Goal: Communication & Community: Answer question/provide support

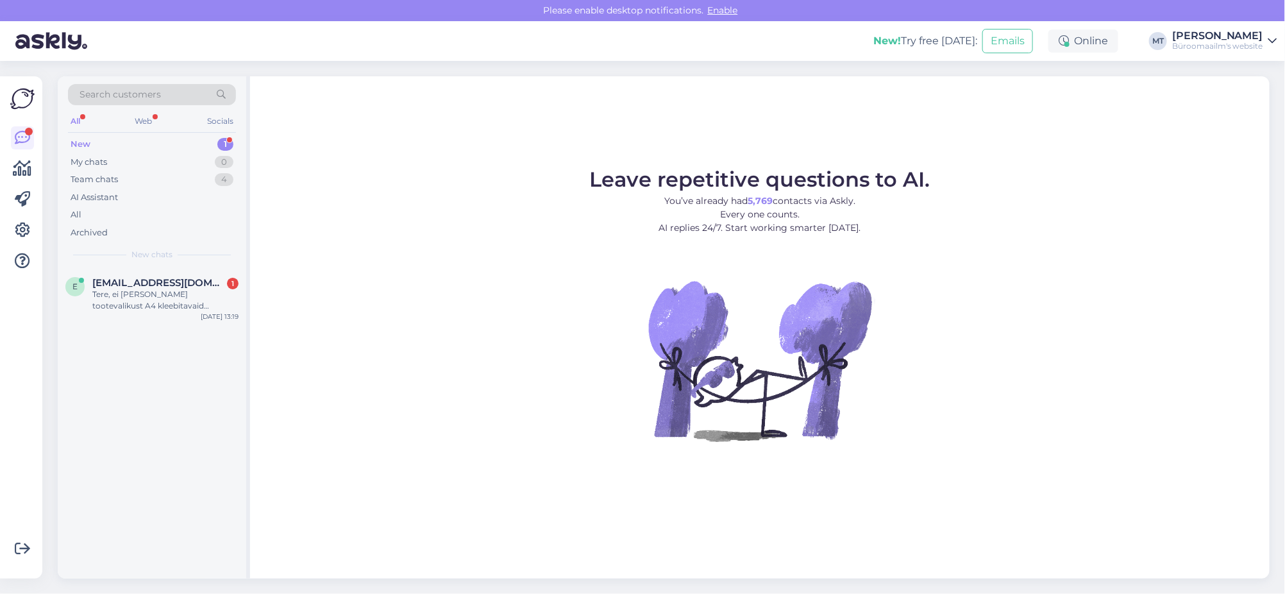
click at [87, 142] on div "New" at bounding box center [81, 144] width 20 height 13
click at [105, 289] on div "Tere, ei [PERSON_NAME] tootevalikust A4 kleebitavaid kiletaskuid, palun saatke …" at bounding box center [165, 300] width 146 height 23
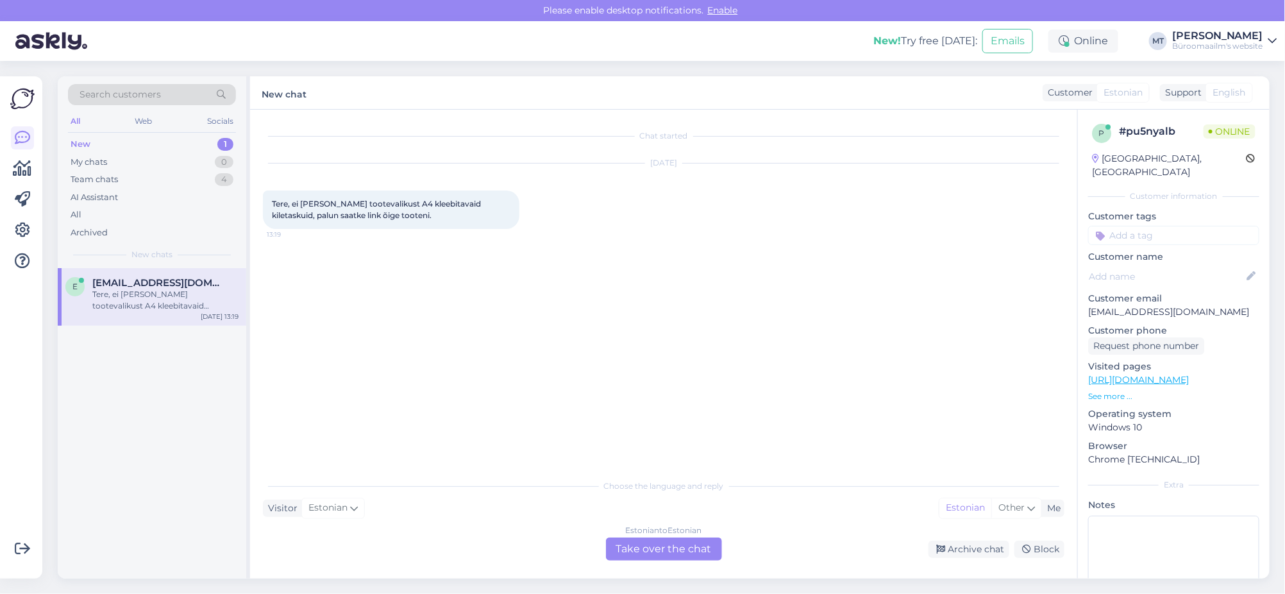
click at [644, 550] on div "Estonian to Estonian Take over the chat" at bounding box center [664, 548] width 116 height 23
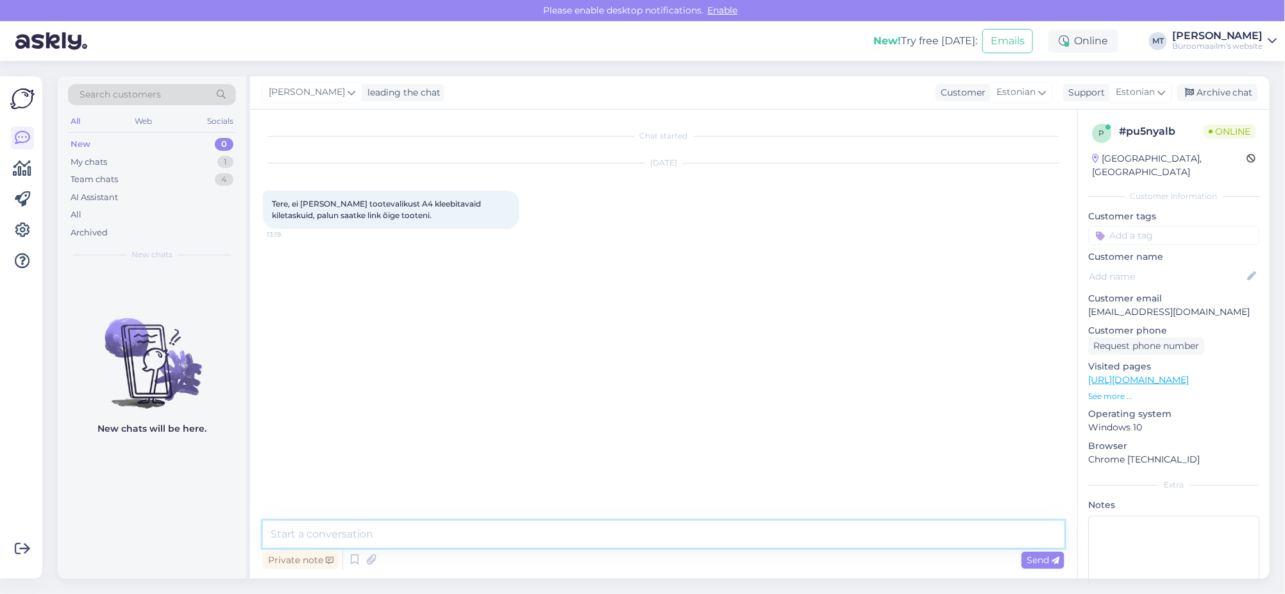
click at [318, 526] on textarea at bounding box center [663, 534] width 801 height 27
paste textarea "[URL][DOMAIN_NAME]"
type textarea "Tere. Kas mõtlete seda toodet [URL][DOMAIN_NAME]"
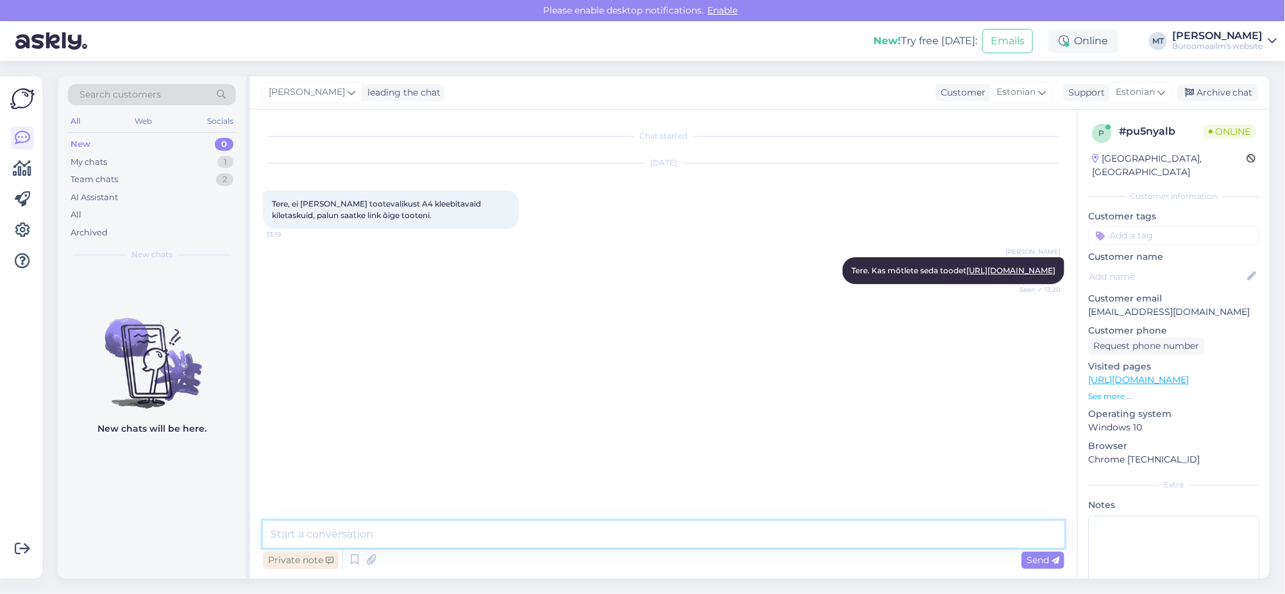
paste textarea "[URL][DOMAIN_NAME]"
type textarea "[URL][DOMAIN_NAME]"
type textarea "Aitäh."
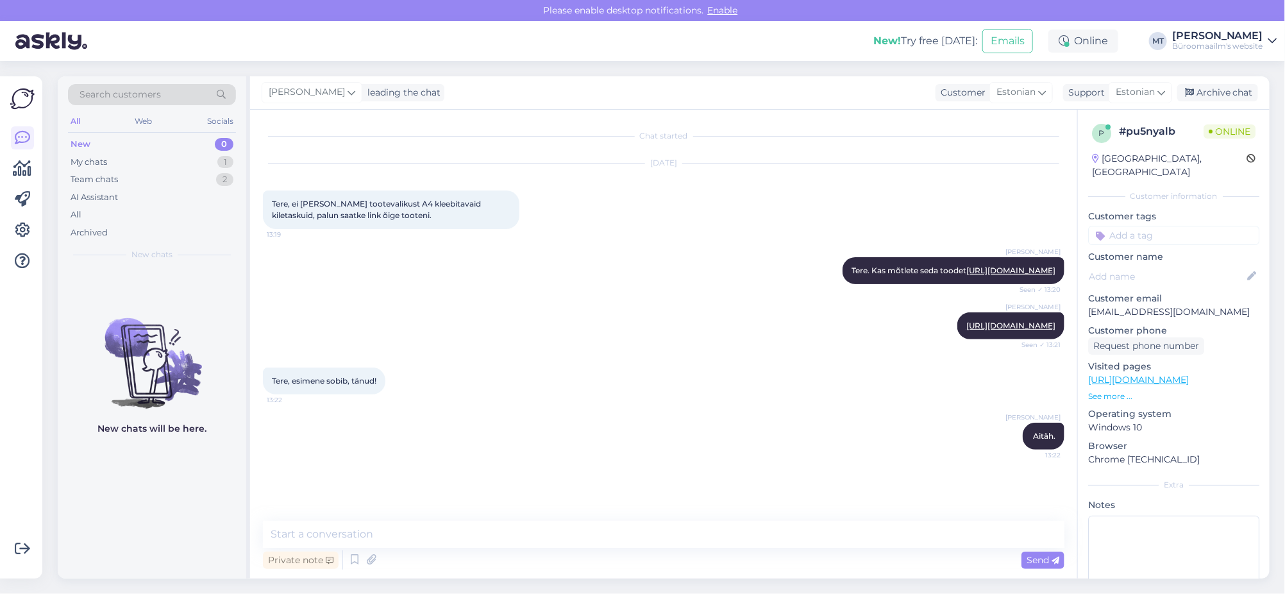
click at [1210, 80] on div "[PERSON_NAME] leading the chat Customer Estonian Support Estonian Archive chat" at bounding box center [759, 92] width 1019 height 33
click at [1234, 92] on div "Archive chat" at bounding box center [1217, 92] width 81 height 17
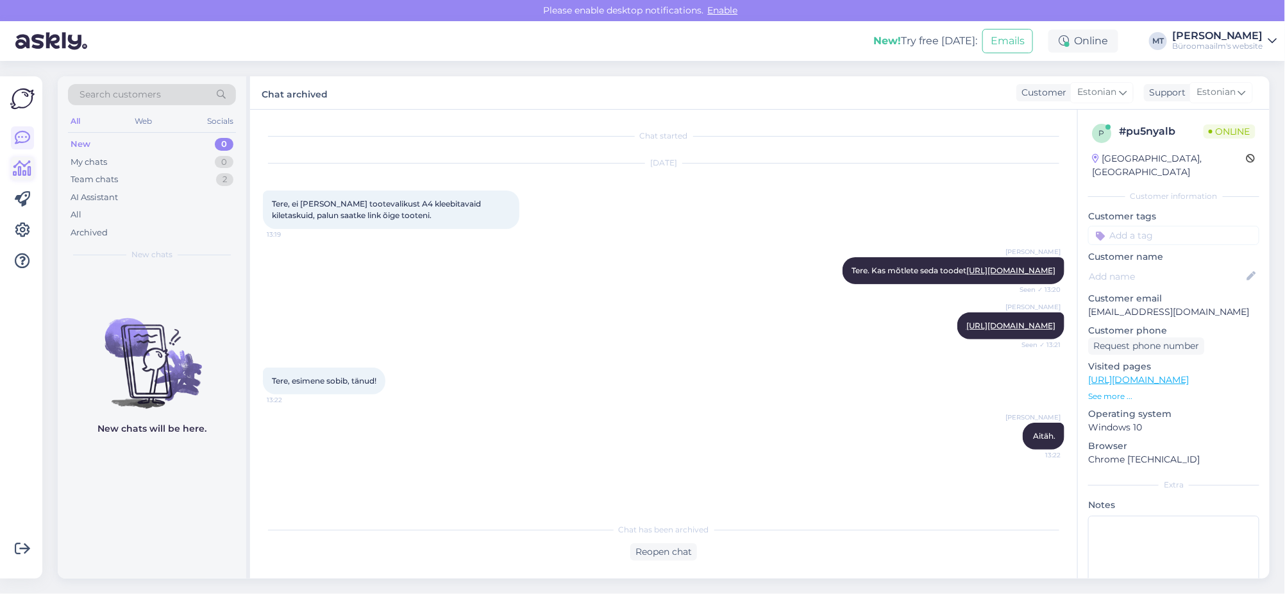
click at [19, 167] on icon at bounding box center [22, 168] width 19 height 15
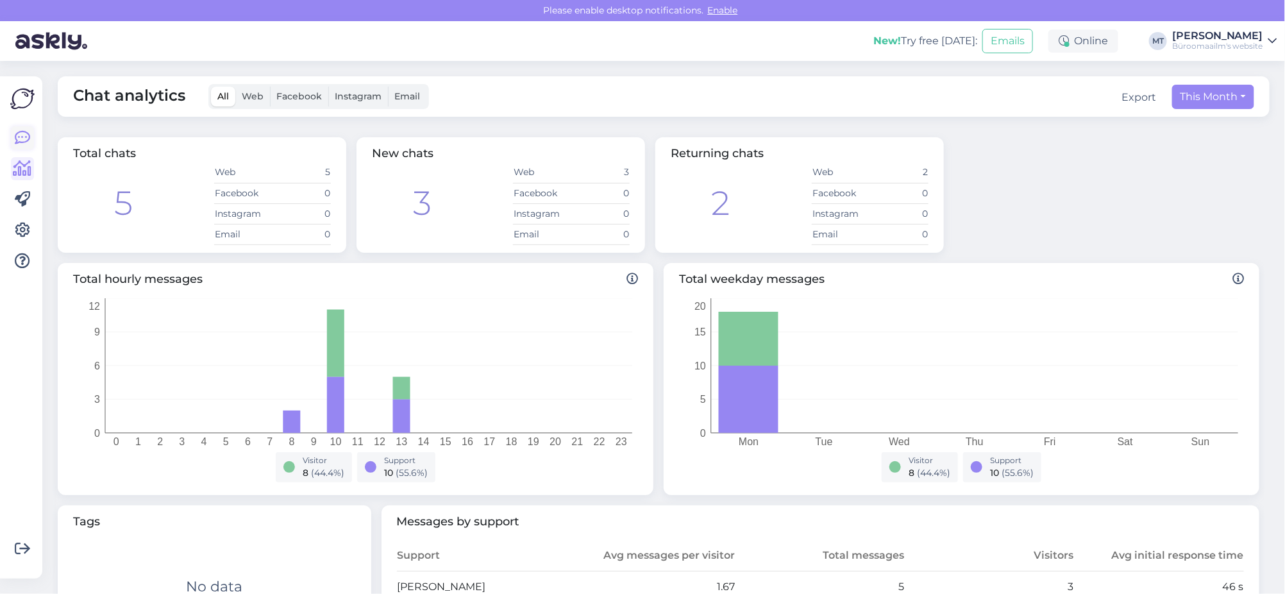
click at [18, 135] on icon at bounding box center [22, 137] width 15 height 15
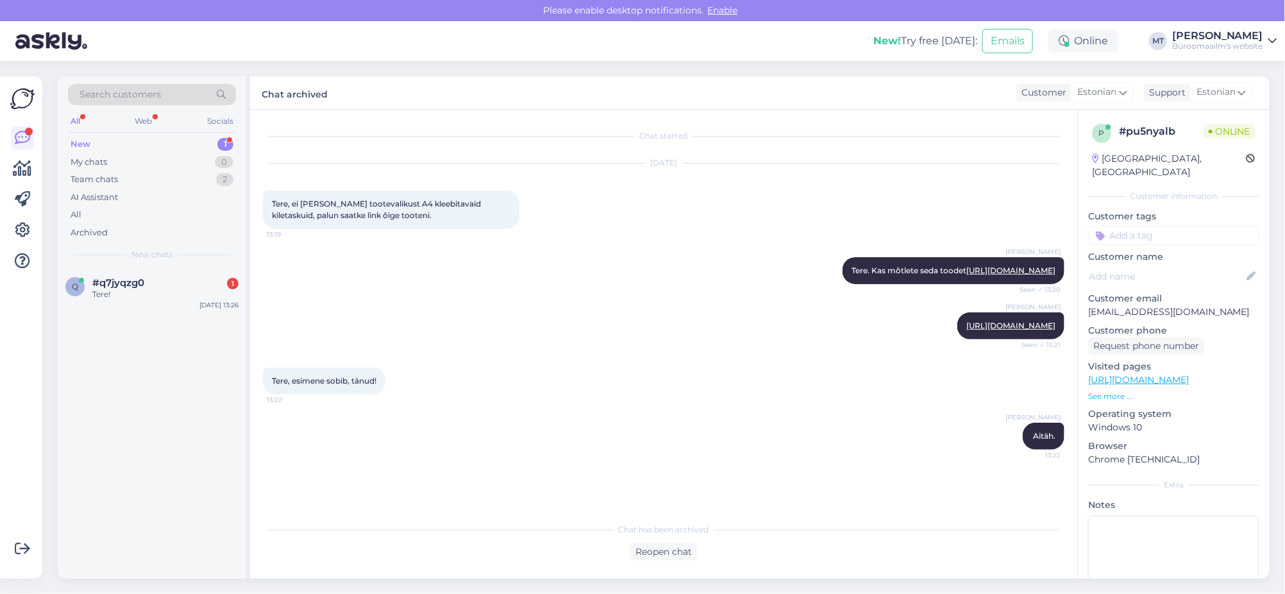
click at [78, 144] on div "New" at bounding box center [81, 144] width 20 height 13
click at [103, 290] on div "Tere!" at bounding box center [165, 295] width 146 height 12
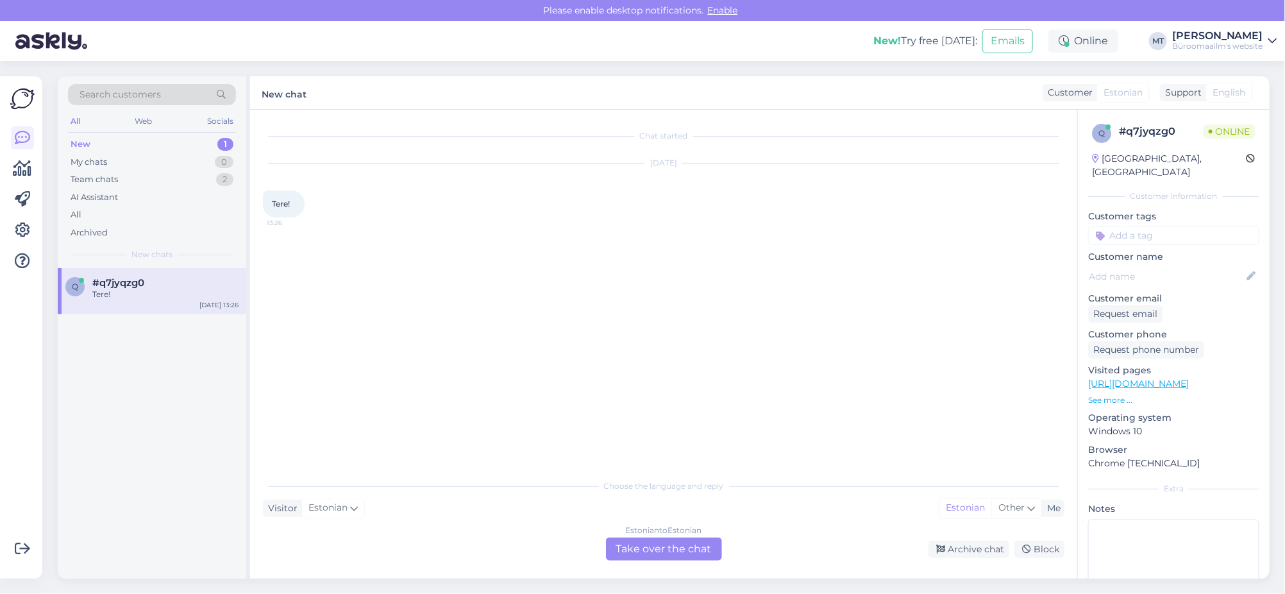
click at [671, 544] on div "Estonian to Estonian Take over the chat" at bounding box center [664, 548] width 116 height 23
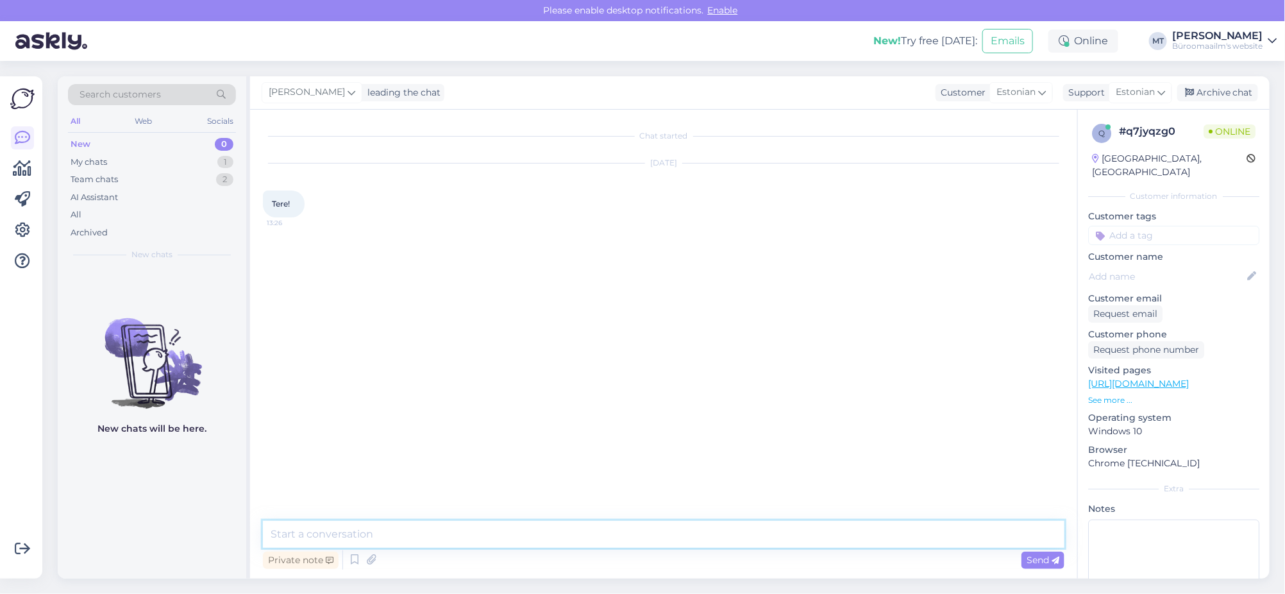
click at [349, 523] on textarea at bounding box center [663, 534] width 801 height 27
type textarea "Tere."
click at [21, 167] on icon at bounding box center [22, 168] width 19 height 15
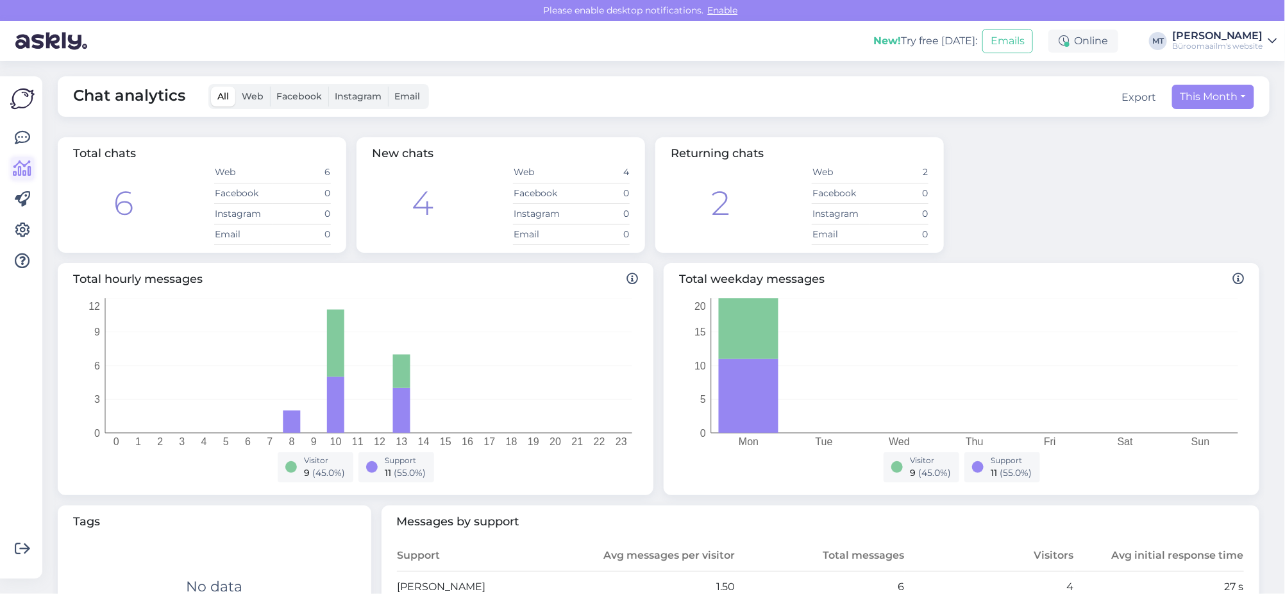
click at [21, 164] on icon at bounding box center [22, 168] width 19 height 15
click at [18, 143] on icon at bounding box center [22, 137] width 15 height 15
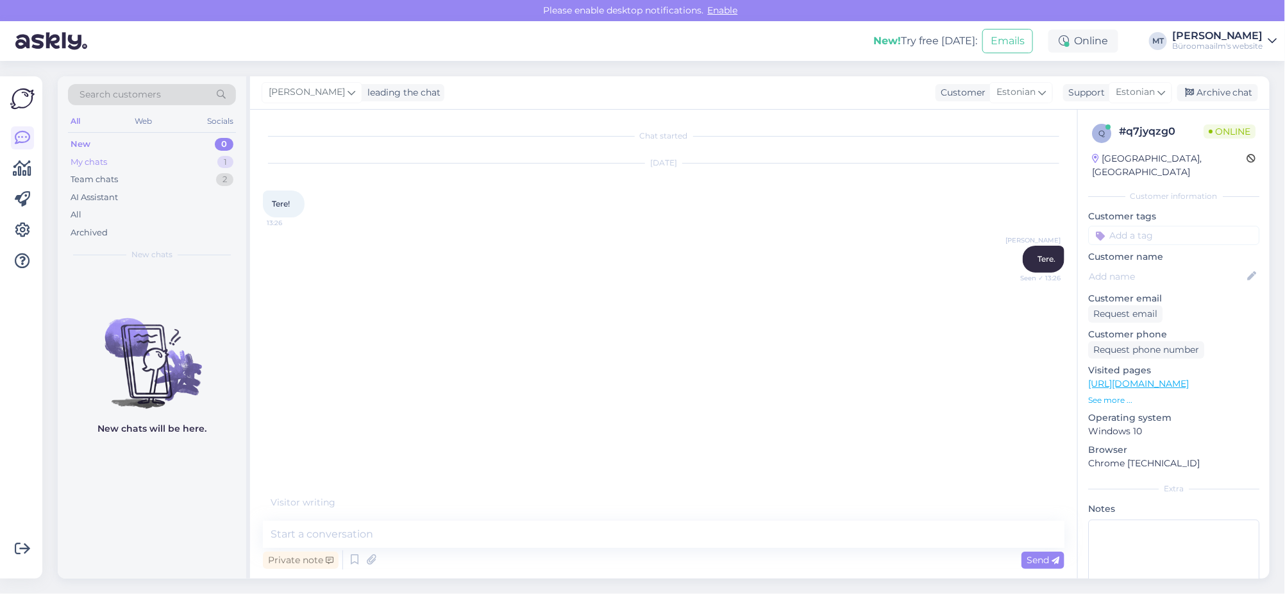
click at [86, 161] on div "My chats" at bounding box center [89, 162] width 37 height 13
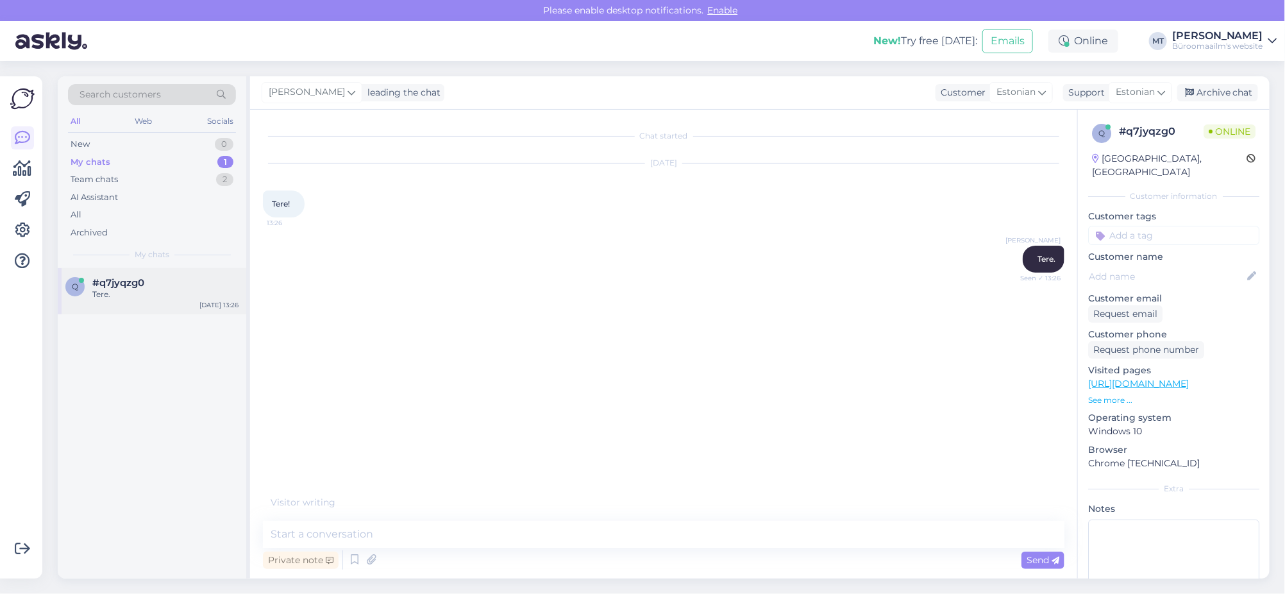
click at [106, 290] on div "Tere." at bounding box center [165, 295] width 146 height 12
click at [340, 539] on textarea at bounding box center [663, 534] width 801 height 27
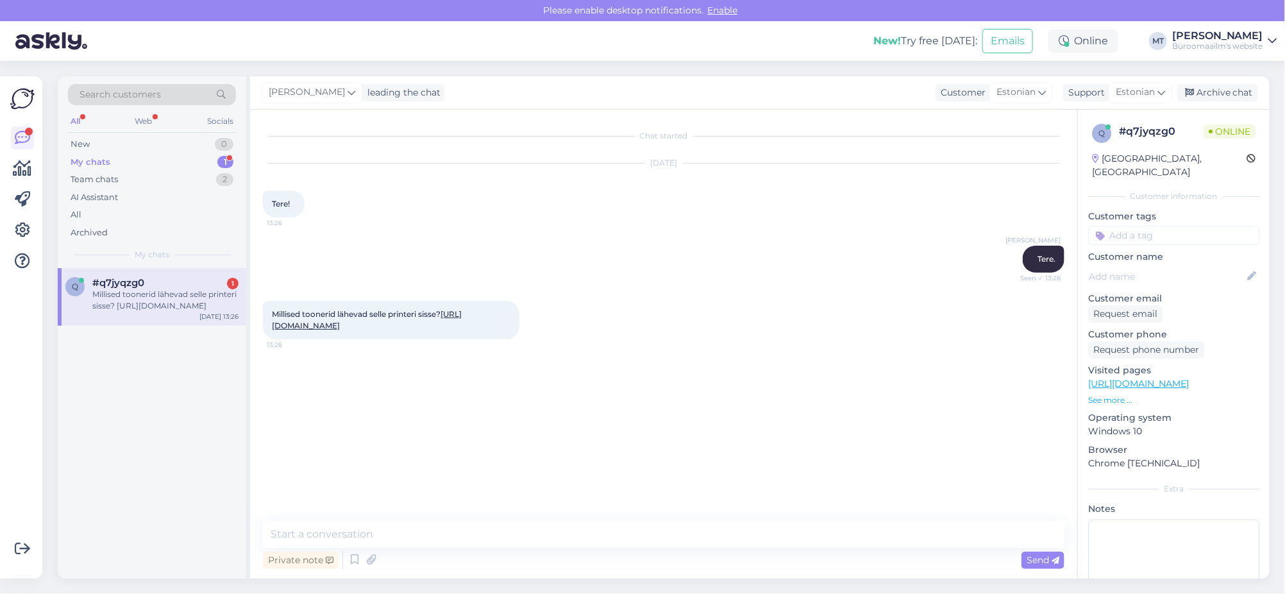
click at [459, 330] on link "[URL][DOMAIN_NAME]" at bounding box center [367, 319] width 190 height 21
click at [407, 539] on textarea at bounding box center [663, 534] width 801 height 27
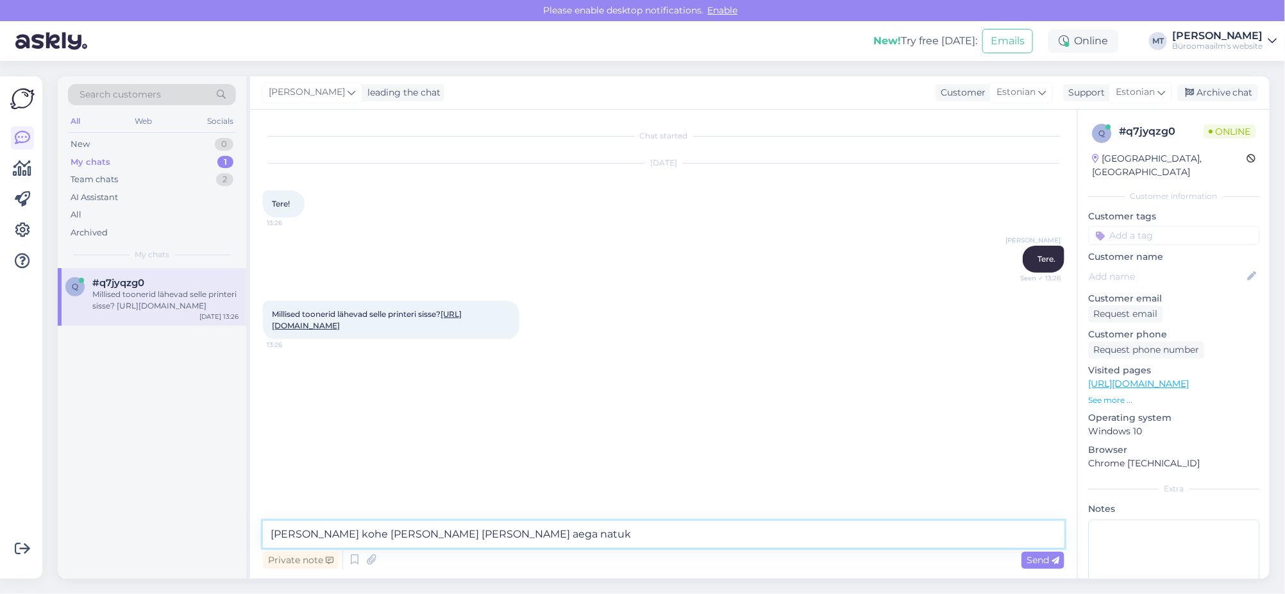
type textarea "[PERSON_NAME] kohe [PERSON_NAME] [PERSON_NAME] aega natuke"
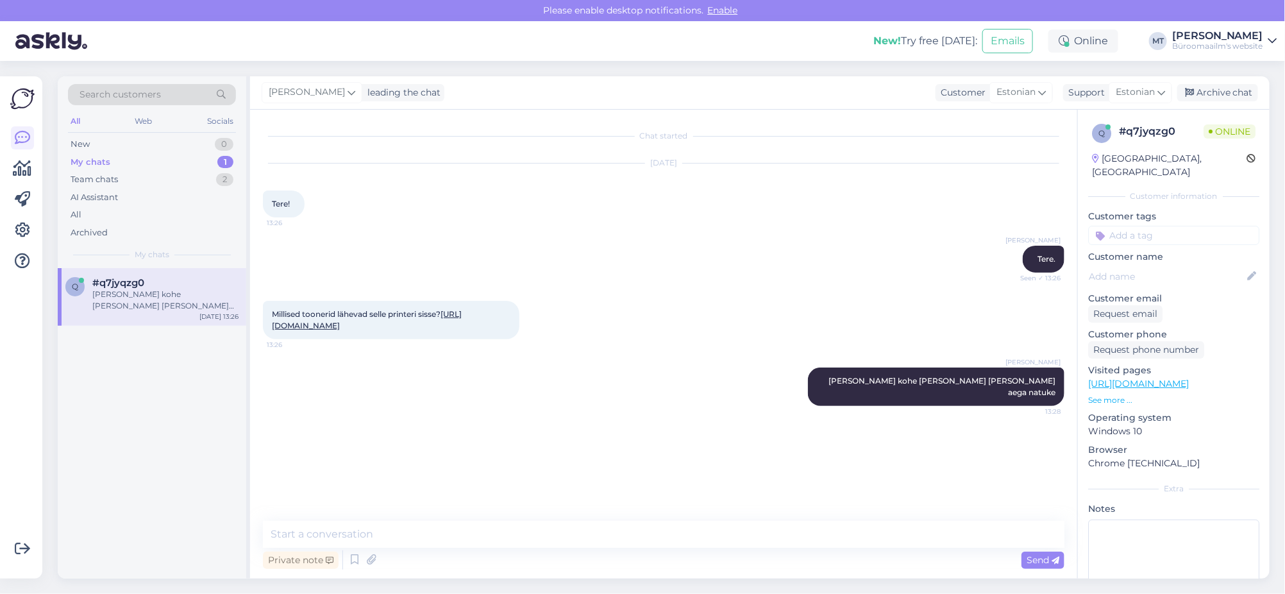
click at [454, 330] on link "[URL][DOMAIN_NAME]" at bounding box center [367, 319] width 190 height 21
click at [441, 533] on textarea at bounding box center [663, 534] width 801 height 27
paste textarea "[URL][DOMAIN_NAME]"
type textarea "Sobivad need toonerid [URL][DOMAIN_NAME]"
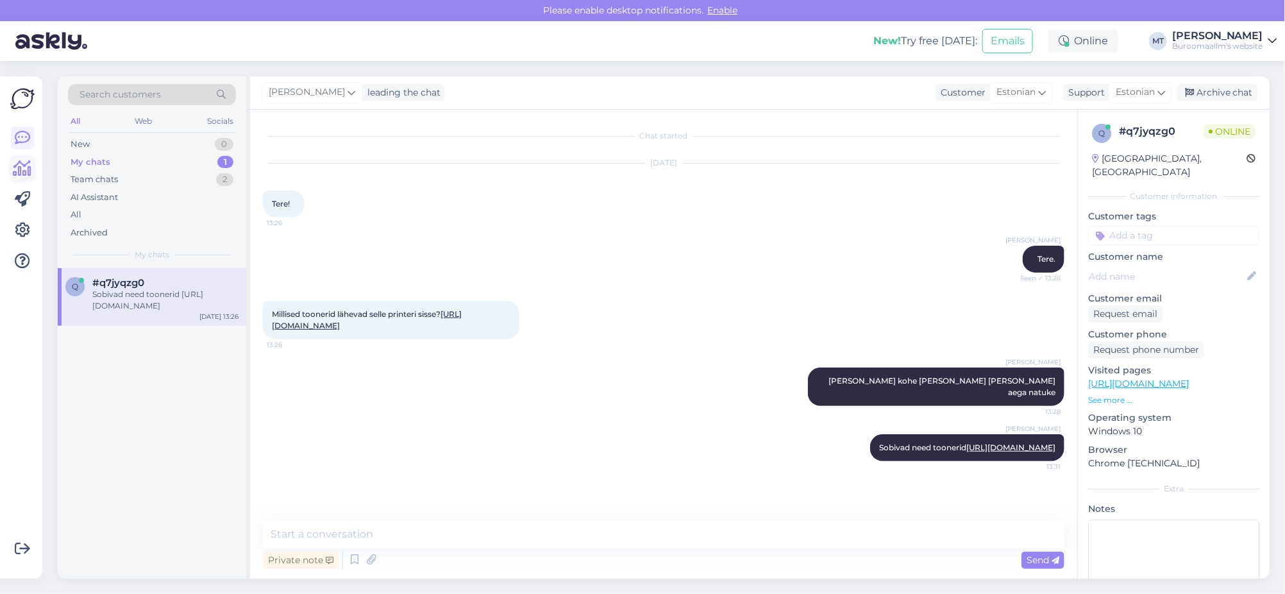
click at [13, 169] on icon at bounding box center [22, 168] width 19 height 15
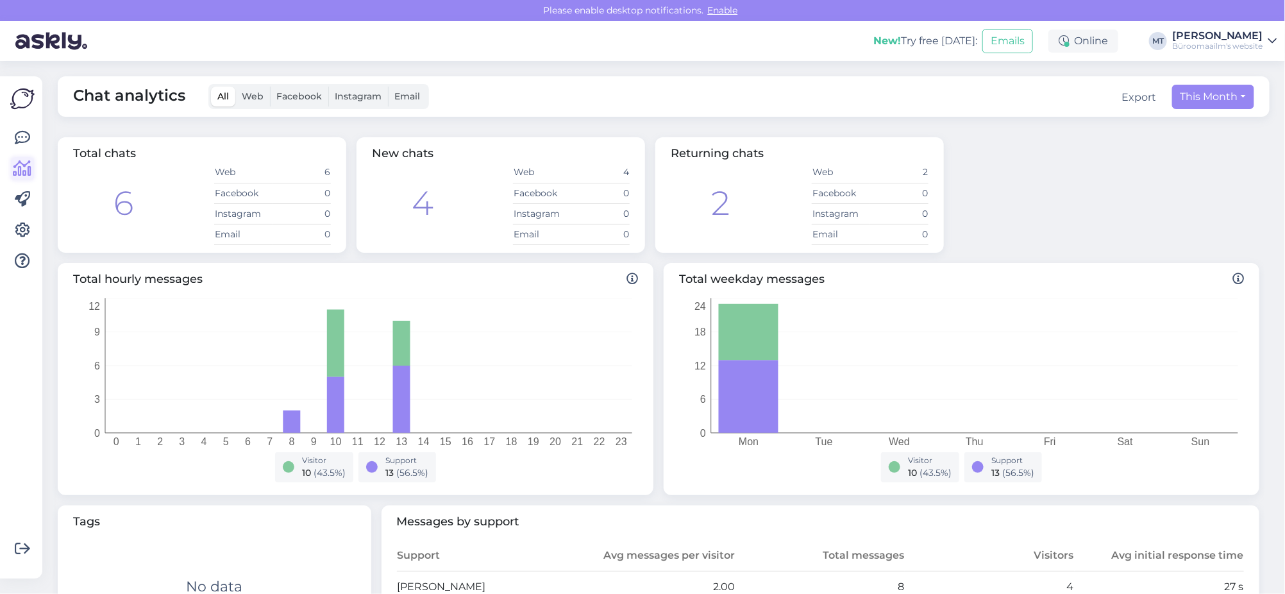
click at [26, 163] on icon at bounding box center [22, 168] width 19 height 15
click at [20, 135] on icon at bounding box center [22, 137] width 15 height 15
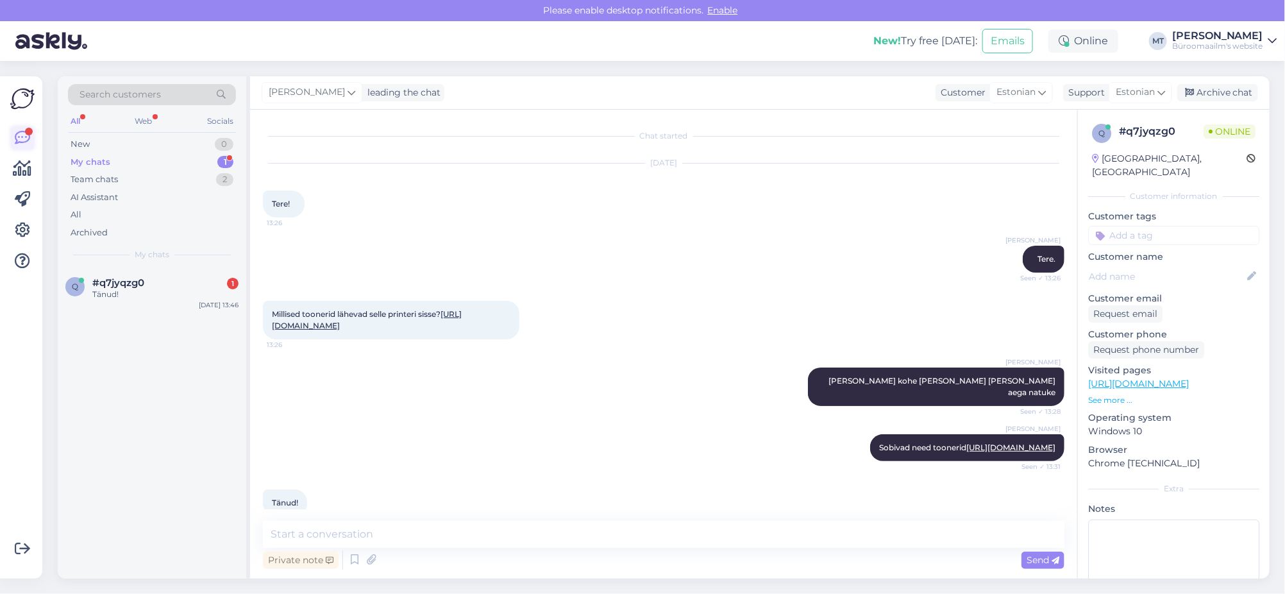
scroll to position [32, 0]
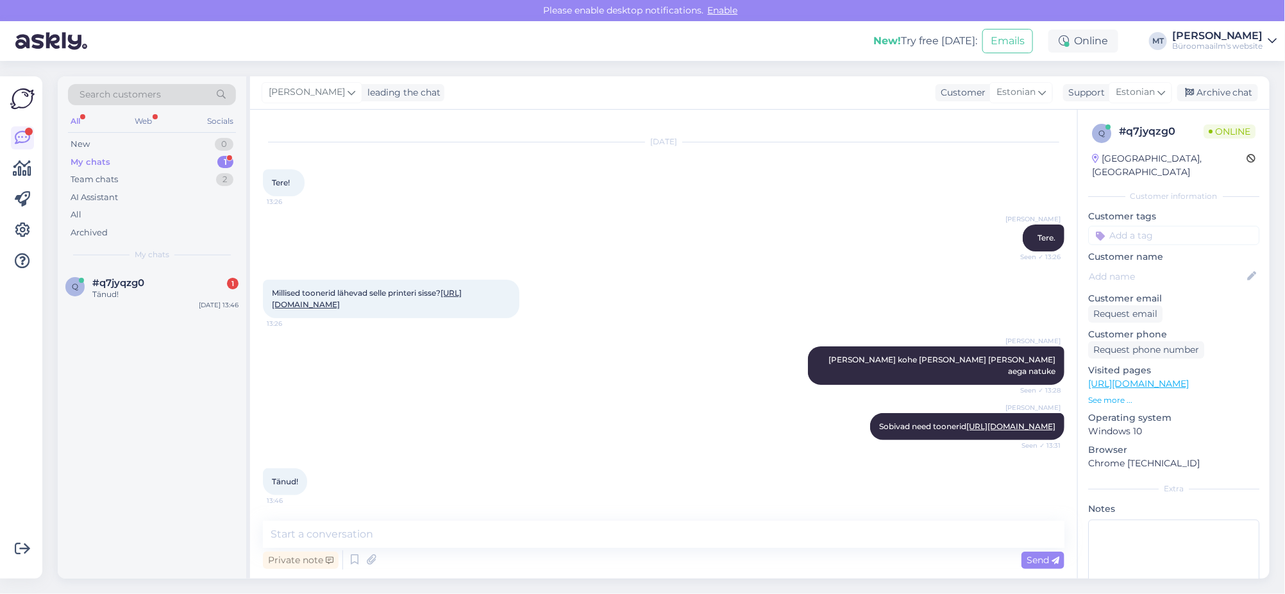
click at [88, 159] on div "My chats" at bounding box center [91, 162] width 40 height 13
click at [113, 295] on div "Tänud!" at bounding box center [165, 295] width 146 height 12
click at [337, 533] on textarea at bounding box center [663, 534] width 801 height 27
type textarea "Aitäh."
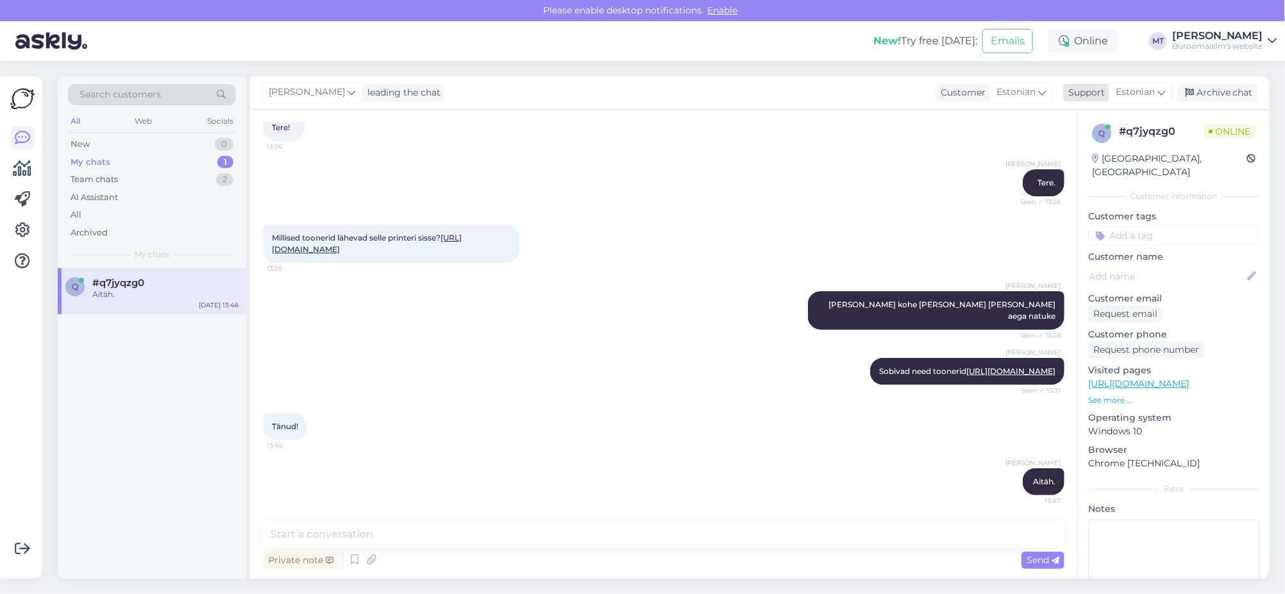
click at [1227, 87] on div "Archive chat" at bounding box center [1217, 92] width 81 height 17
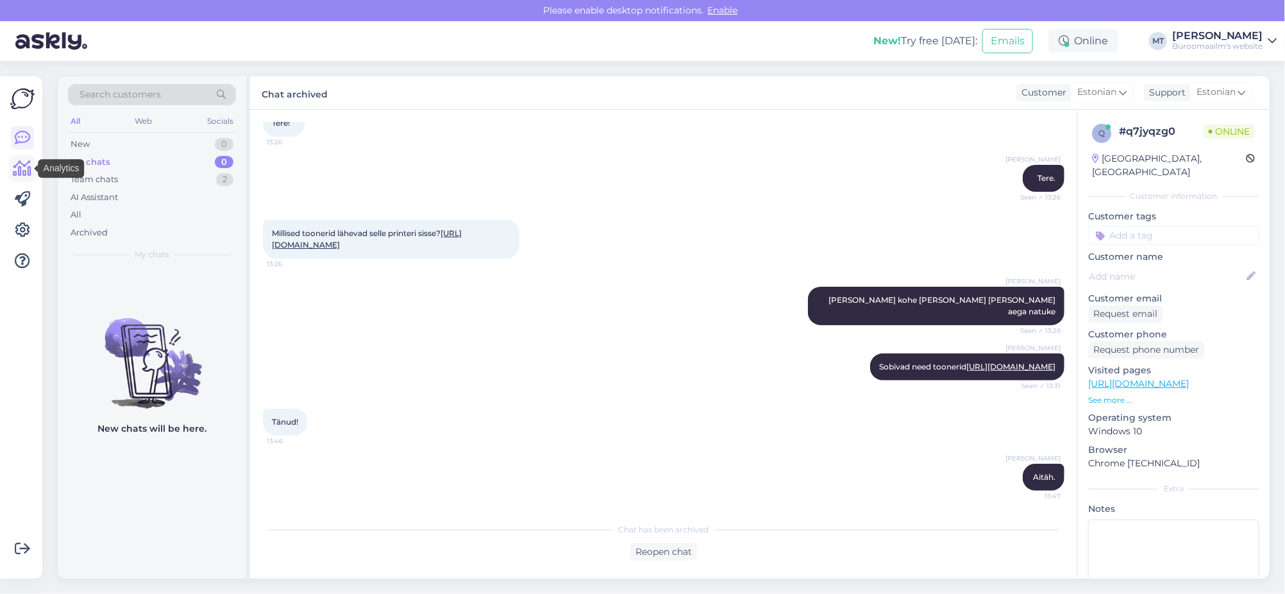
click at [17, 169] on icon at bounding box center [22, 168] width 19 height 15
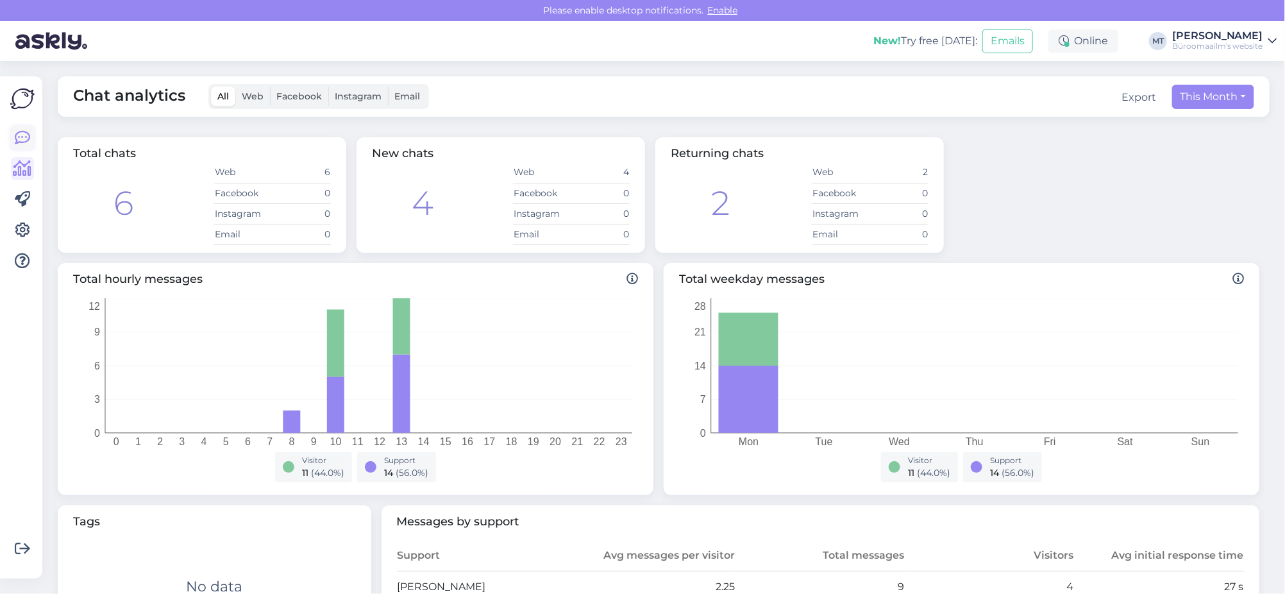
click at [24, 140] on icon at bounding box center [22, 137] width 15 height 15
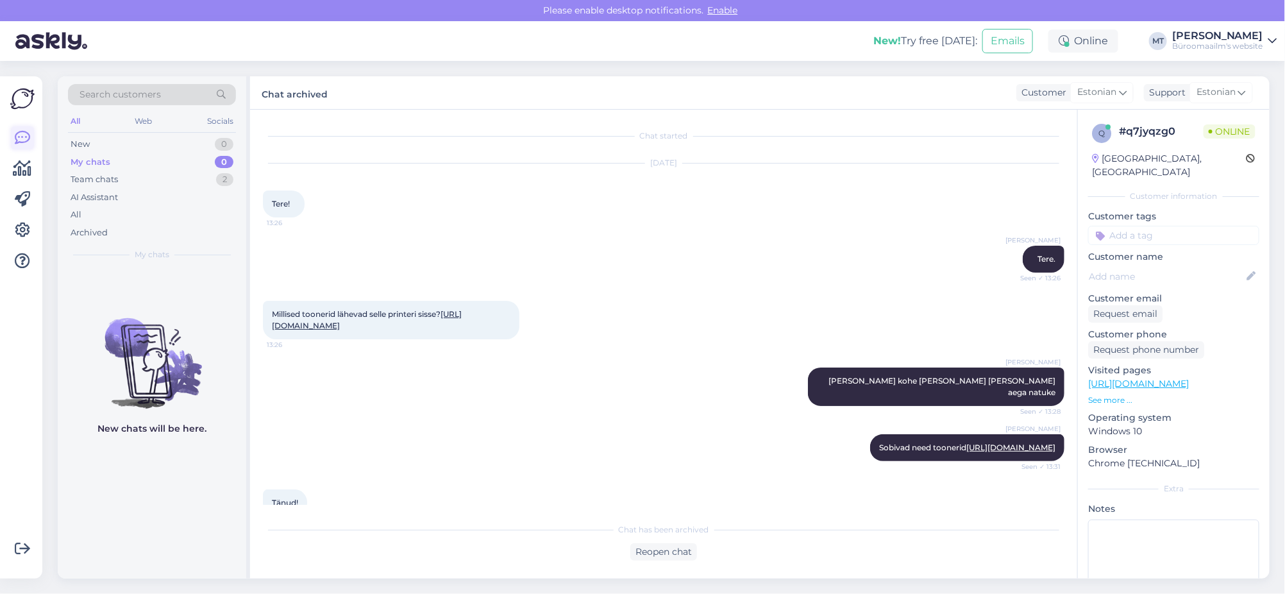
scroll to position [91, 0]
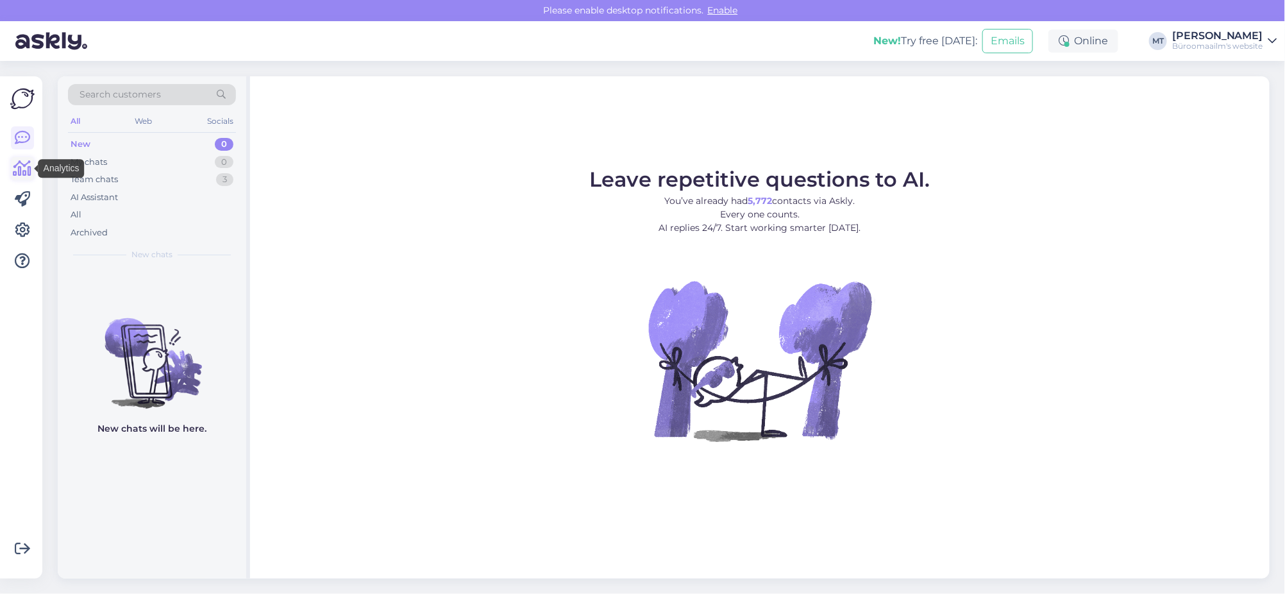
click at [22, 170] on icon at bounding box center [22, 168] width 19 height 15
